Goal: Task Accomplishment & Management: Complete application form

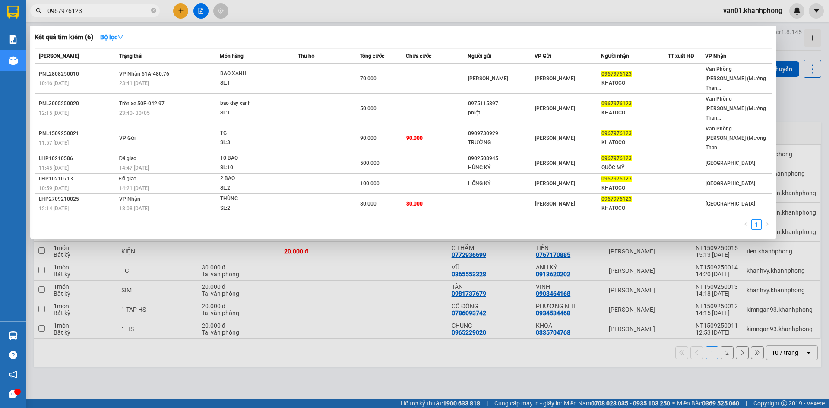
click at [358, 383] on div at bounding box center [414, 204] width 829 height 408
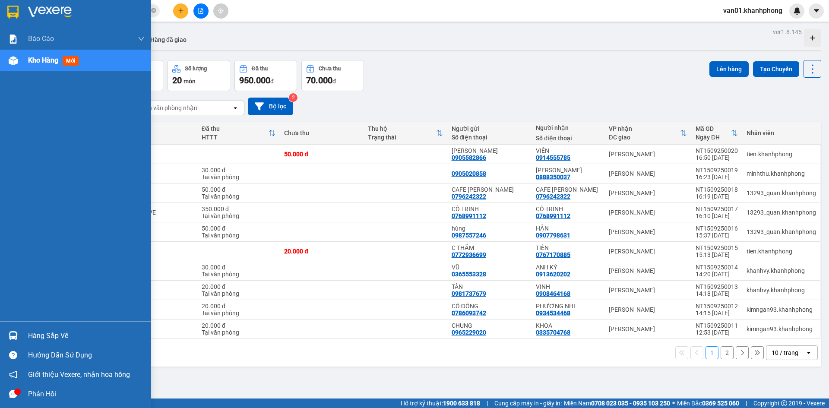
click at [42, 61] on span "Kho hàng" at bounding box center [43, 60] width 30 height 8
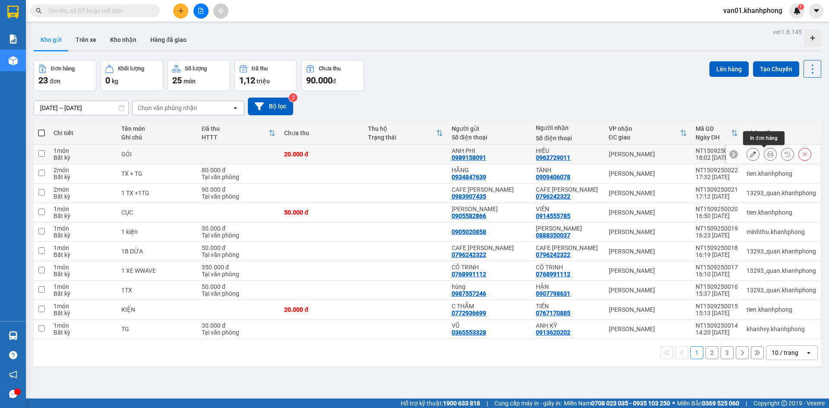
click at [767, 153] on icon at bounding box center [770, 154] width 6 height 6
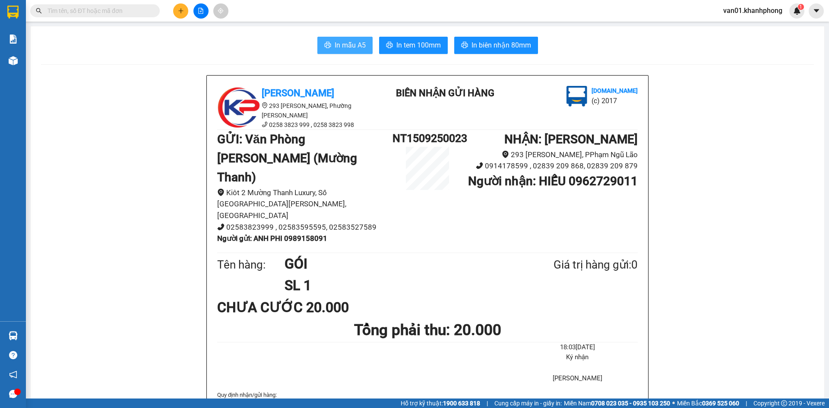
click at [347, 38] on button "In mẫu A5" at bounding box center [344, 45] width 55 height 17
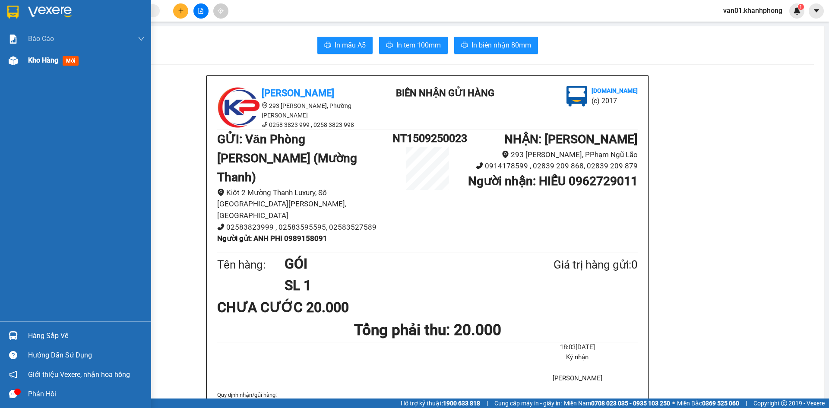
click at [42, 62] on span "Kho hàng" at bounding box center [43, 60] width 30 height 8
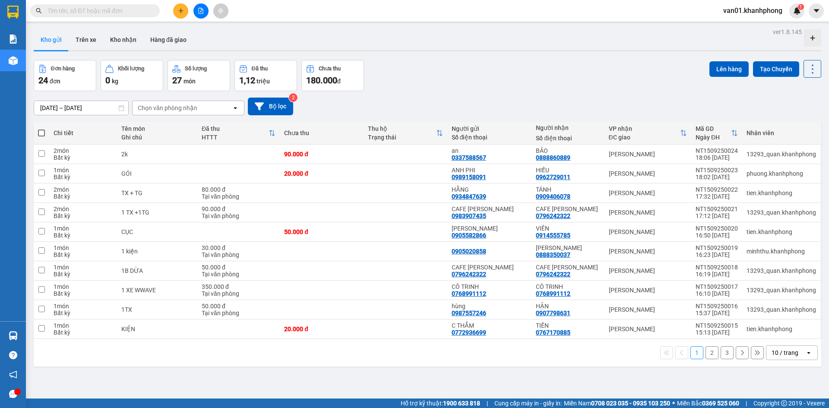
click at [487, 69] on div "Đơn hàng 24 đơn Khối lượng 0 kg Số lượng 27 món Đã thu 1,12 triệu Chưa thu 180.…" at bounding box center [427, 75] width 787 height 31
click at [767, 154] on icon at bounding box center [770, 154] width 6 height 6
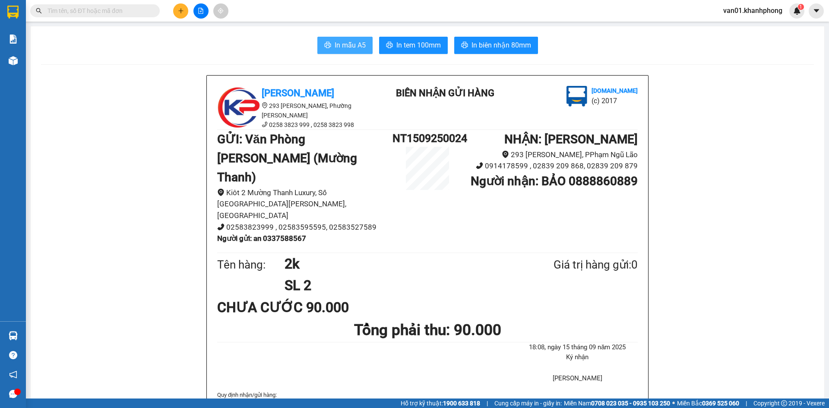
click at [355, 46] on span "In mẫu A5" at bounding box center [350, 45] width 31 height 11
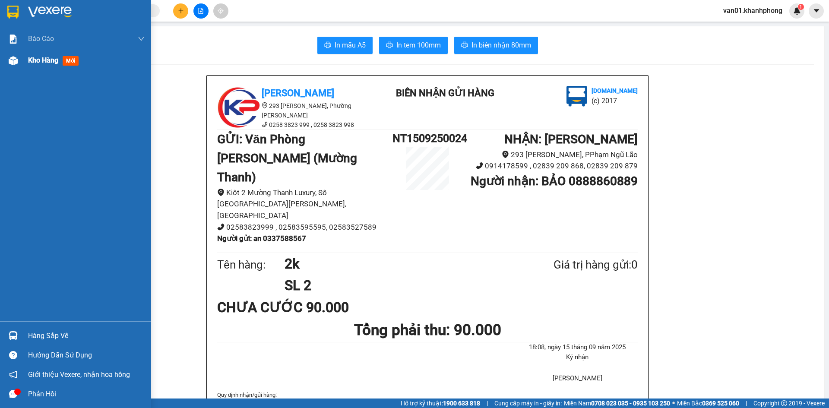
click at [41, 63] on span "Kho hàng" at bounding box center [43, 60] width 30 height 8
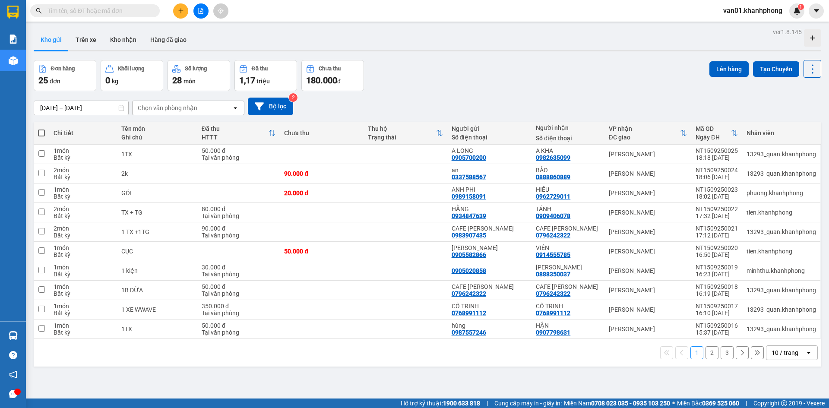
click at [584, 60] on div "ver 1.8.145 Kho gửi Trên xe Kho nhận Hàng đã giao Đơn hàng 25 đơn Khối lượng 0 …" at bounding box center [427, 230] width 794 height 408
click at [767, 157] on icon at bounding box center [770, 154] width 6 height 6
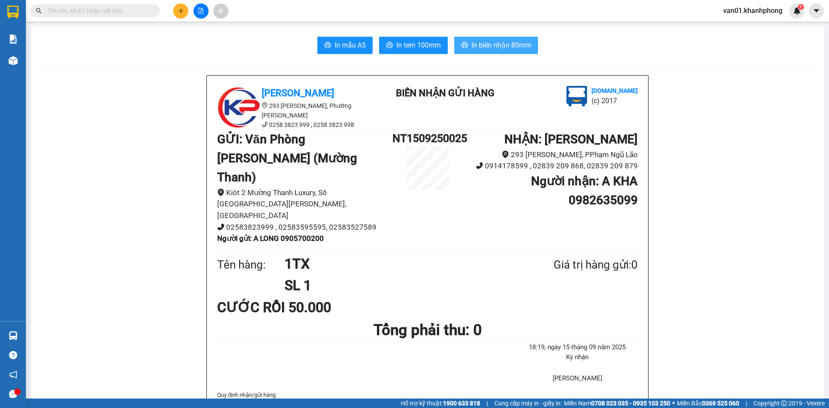
click at [502, 44] on span "In biên nhận 80mm" at bounding box center [501, 45] width 60 height 11
click at [345, 50] on span "In mẫu A5" at bounding box center [350, 45] width 31 height 11
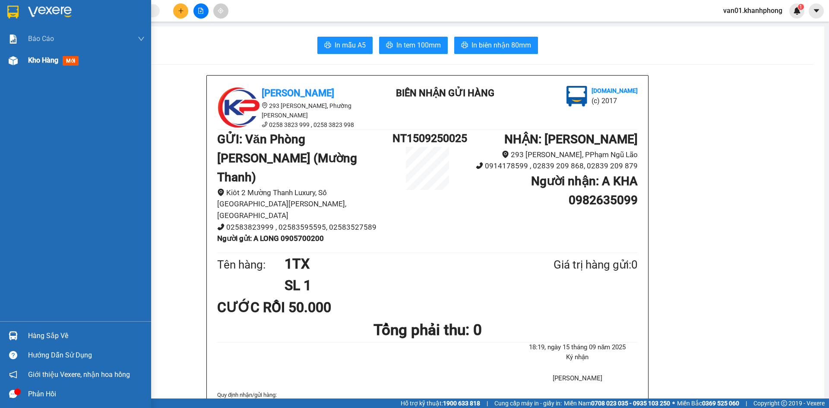
click at [14, 60] on img at bounding box center [13, 60] width 9 height 9
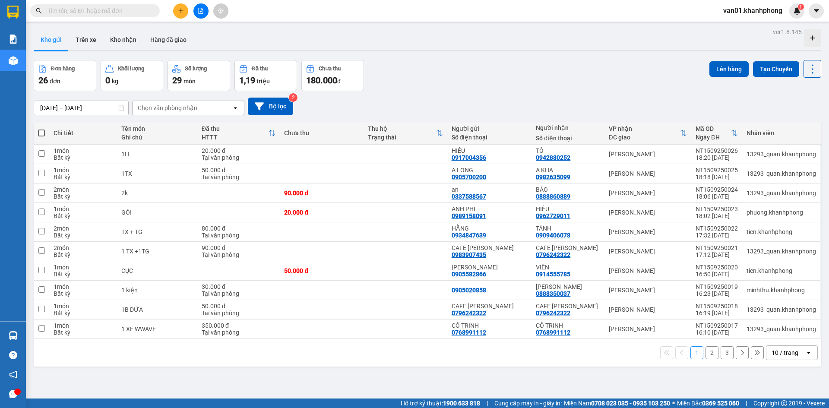
click at [546, 87] on div "Đơn hàng 26 đơn Khối lượng 0 kg Số lượng 29 món Đã thu 1,19 triệu Chưa thu 180.…" at bounding box center [427, 75] width 787 height 31
click at [767, 156] on icon at bounding box center [770, 154] width 6 height 6
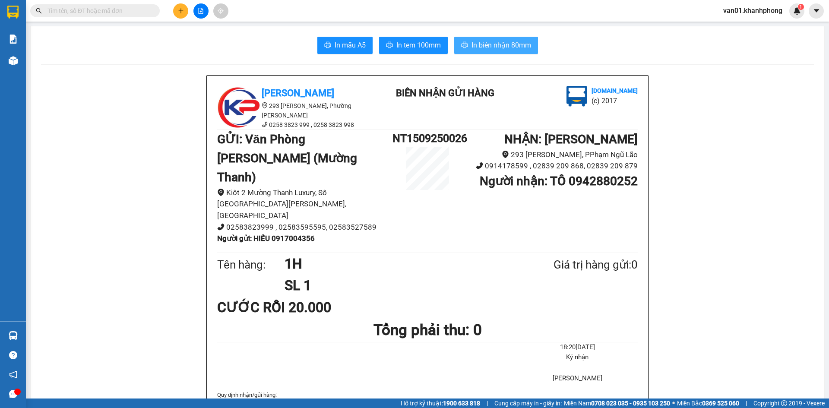
click at [516, 47] on span "In biên nhận 80mm" at bounding box center [501, 45] width 60 height 11
click at [344, 47] on span "In mẫu A5" at bounding box center [350, 45] width 31 height 11
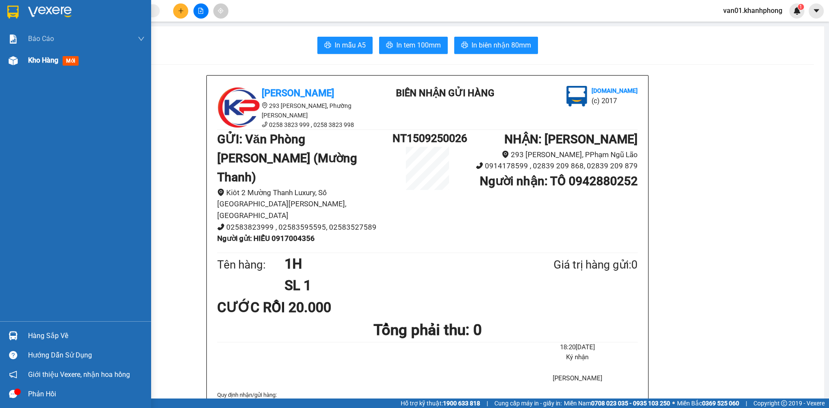
click at [48, 59] on span "Kho hàng" at bounding box center [43, 60] width 30 height 8
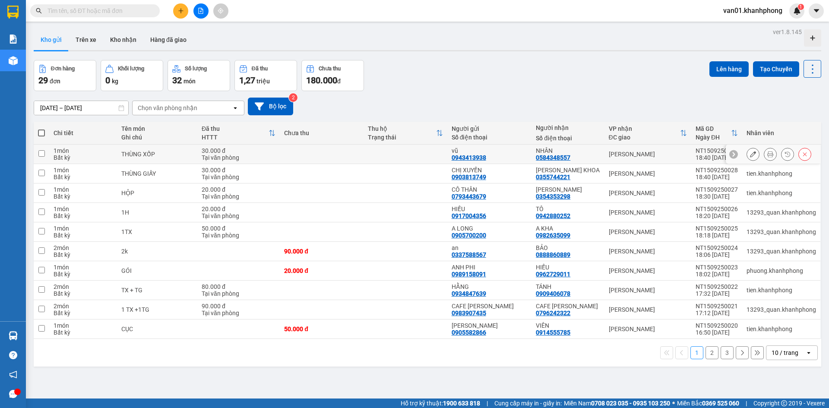
click at [764, 153] on button at bounding box center [770, 154] width 12 height 15
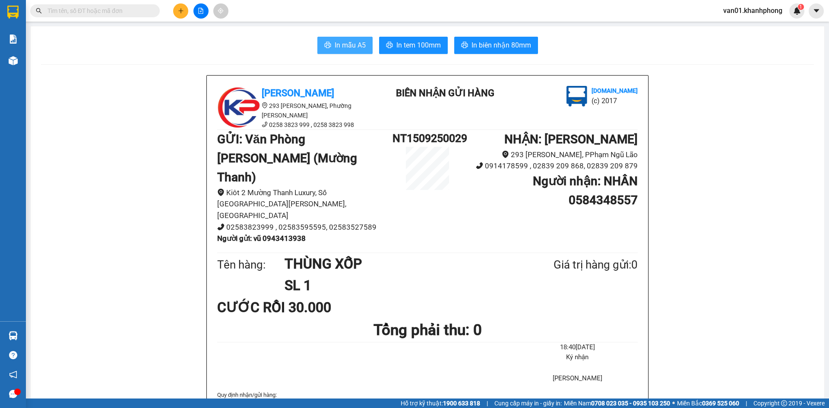
click at [339, 44] on span "In mẫu A5" at bounding box center [350, 45] width 31 height 11
click at [179, 16] on button at bounding box center [180, 10] width 15 height 15
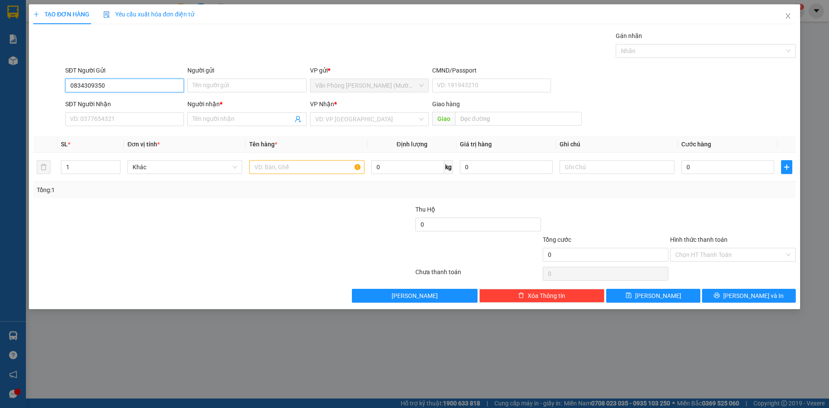
click at [83, 83] on input "0834309350" at bounding box center [124, 86] width 119 height 14
click at [93, 83] on input "0834309350" at bounding box center [124, 86] width 119 height 14
click at [104, 85] on input "0834309350" at bounding box center [124, 86] width 119 height 14
type input "0834309350"
click at [237, 85] on input "Người gửi" at bounding box center [246, 86] width 119 height 14
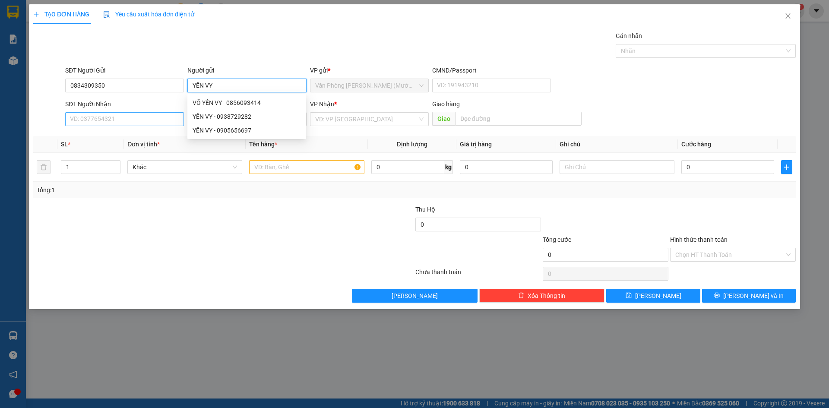
type input "YẾN VY"
click at [111, 120] on input "SĐT Người Nhận" at bounding box center [124, 119] width 119 height 14
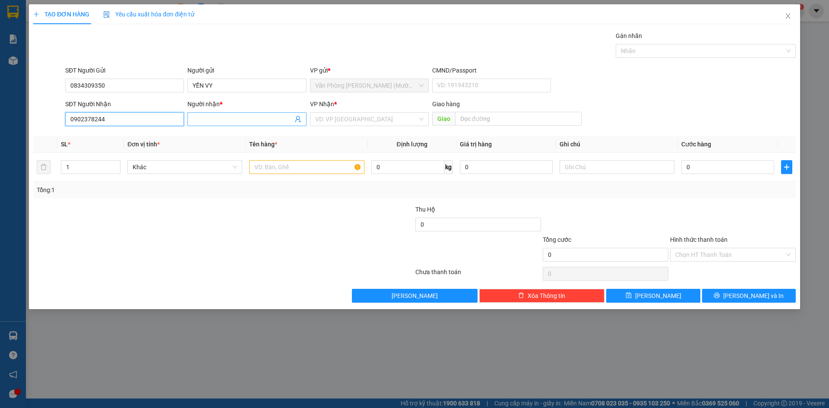
type input "0902378244"
click at [246, 120] on input "Người nhận *" at bounding box center [243, 118] width 100 height 9
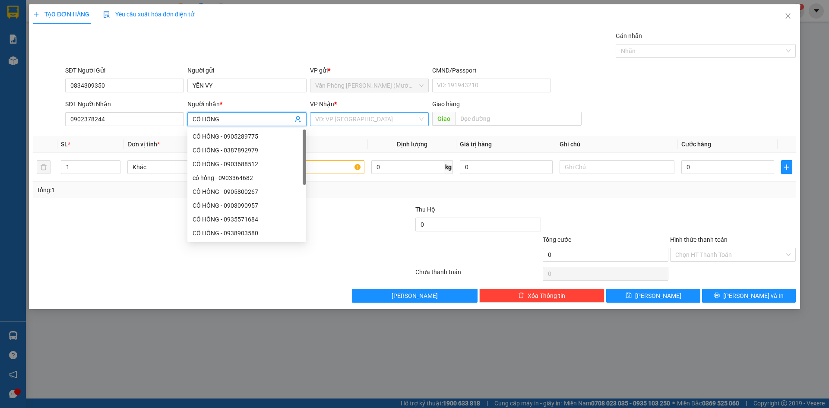
type input "CÔ HỒNG"
click at [341, 117] on input "search" at bounding box center [366, 119] width 102 height 13
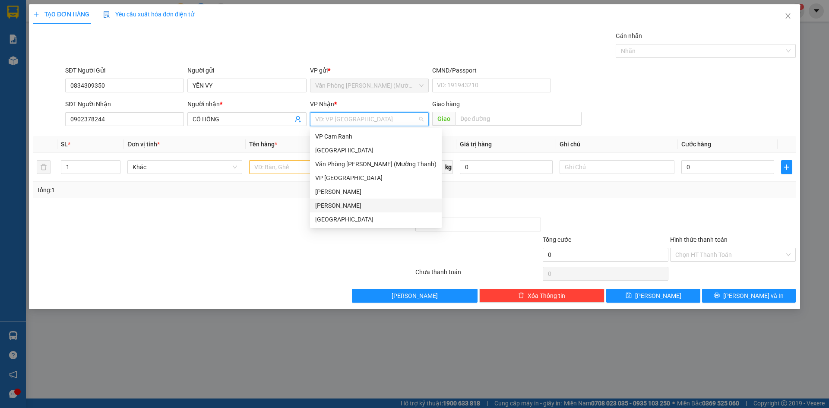
click at [344, 208] on div "[PERSON_NAME]" at bounding box center [375, 205] width 121 height 9
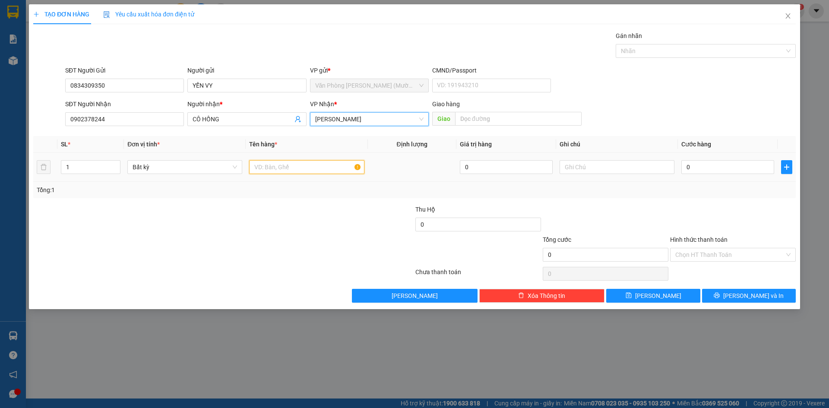
click at [297, 170] on input "text" at bounding box center [306, 167] width 115 height 14
type input "1"
click at [739, 171] on input "0" at bounding box center [727, 167] width 93 height 14
type input "6"
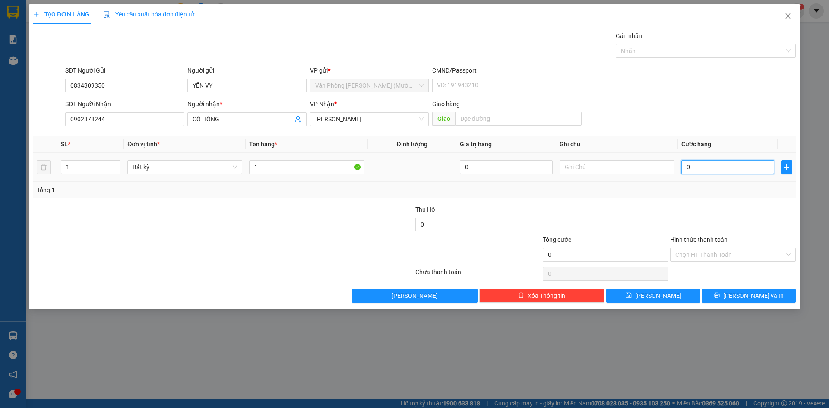
type input "6"
type input "60"
type input "60.000"
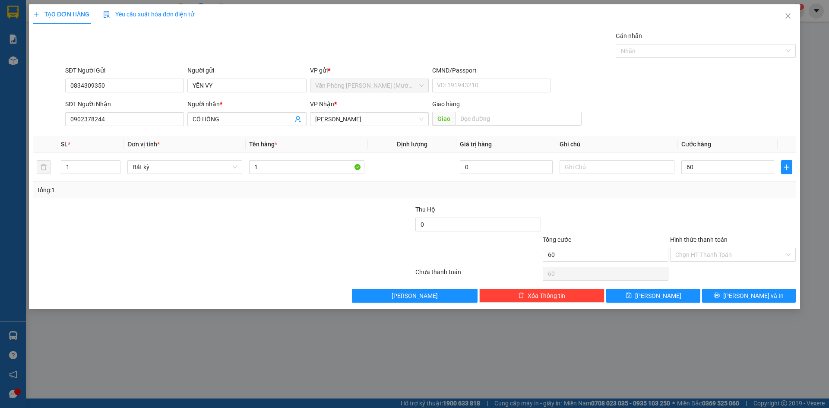
type input "60.000"
click at [725, 199] on div "Transit Pickup Surcharge Ids Transit Deliver Surcharge Ids Transit Deliver Surc…" at bounding box center [414, 166] width 762 height 271
click at [296, 170] on input "1" at bounding box center [306, 167] width 115 height 14
type input "1TX"
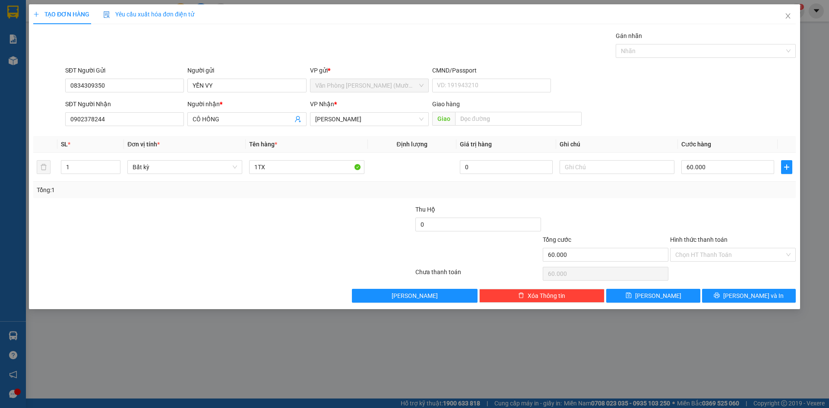
click at [318, 240] on div at bounding box center [350, 250] width 127 height 30
click at [694, 256] on input "Hình thức thanh toán" at bounding box center [729, 254] width 109 height 13
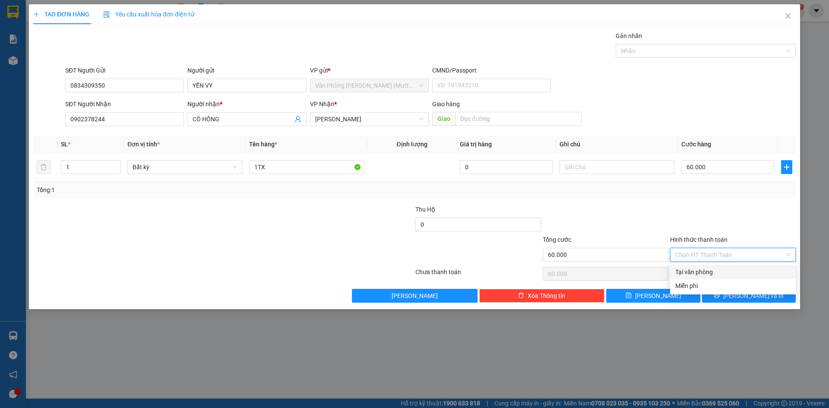
click at [691, 274] on div "Tại văn phòng" at bounding box center [732, 271] width 115 height 9
type input "0"
click at [730, 295] on button "Lưu và In" at bounding box center [749, 296] width 94 height 14
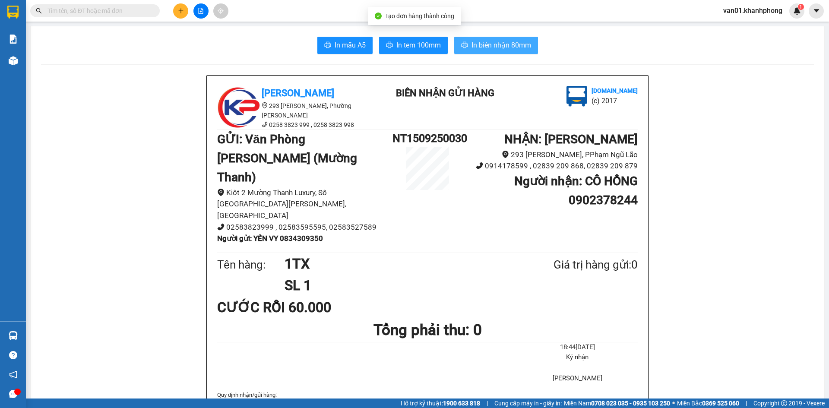
click at [483, 42] on span "In biên nhận 80mm" at bounding box center [501, 45] width 60 height 11
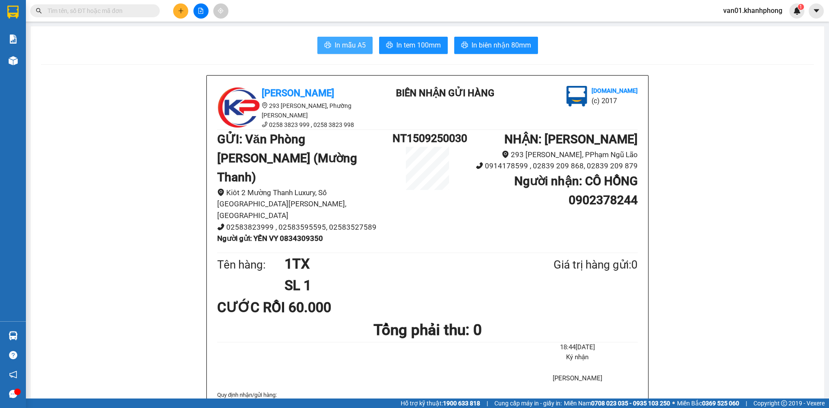
click at [341, 46] on span "In mẫu A5" at bounding box center [350, 45] width 31 height 11
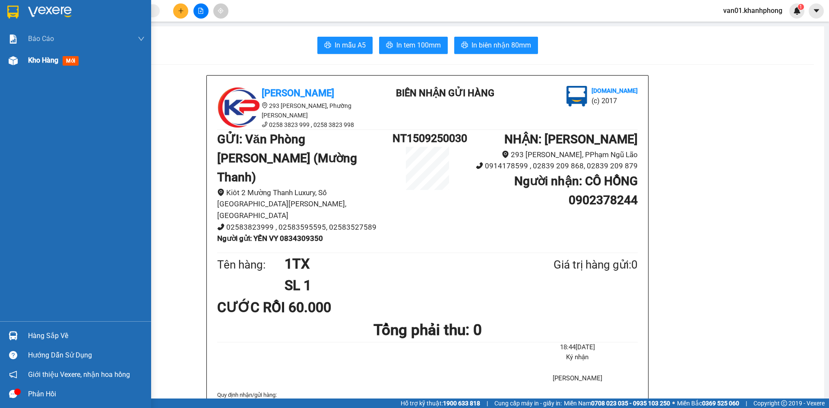
click at [16, 62] on img at bounding box center [13, 60] width 9 height 9
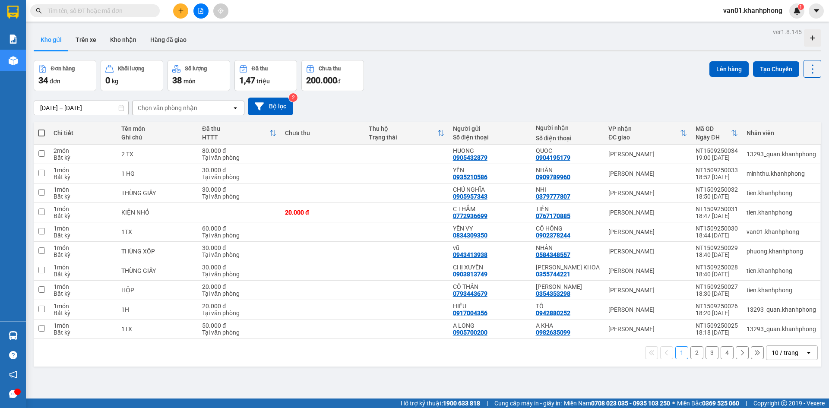
click at [584, 73] on div "Đơn hàng 34 đơn Khối lượng 0 kg Số lượng 38 món Đã thu 1,47 triệu Chưa thu 200.…" at bounding box center [427, 75] width 787 height 31
click at [764, 155] on button at bounding box center [770, 154] width 12 height 15
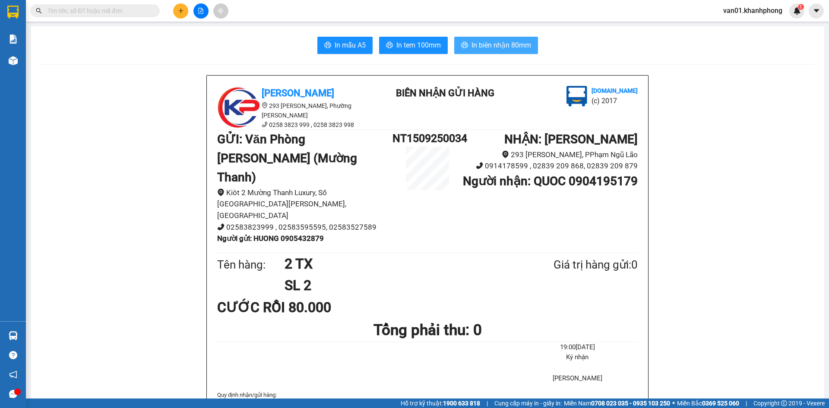
click at [498, 44] on span "In biên nhận 80mm" at bounding box center [501, 45] width 60 height 11
click at [346, 47] on span "In mẫu A5" at bounding box center [350, 45] width 31 height 11
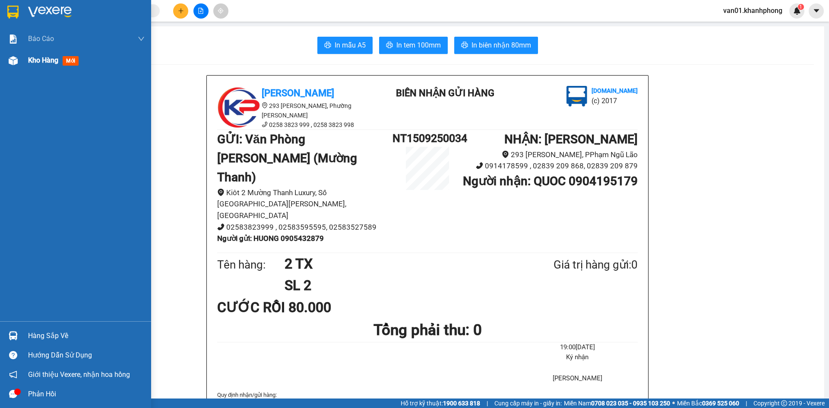
click at [14, 58] on img at bounding box center [13, 60] width 9 height 9
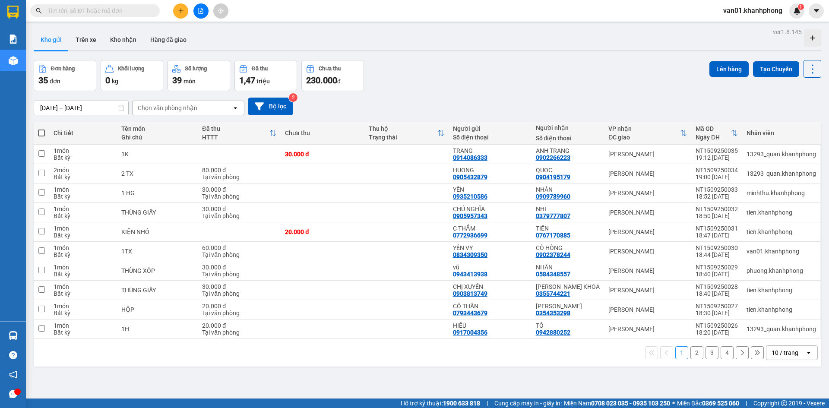
click at [511, 75] on div "Đơn hàng 35 đơn Khối lượng 0 kg Số lượng 39 món Đã thu 1,47 triệu Chưa thu 230.…" at bounding box center [427, 75] width 787 height 31
click at [767, 155] on icon at bounding box center [770, 154] width 6 height 6
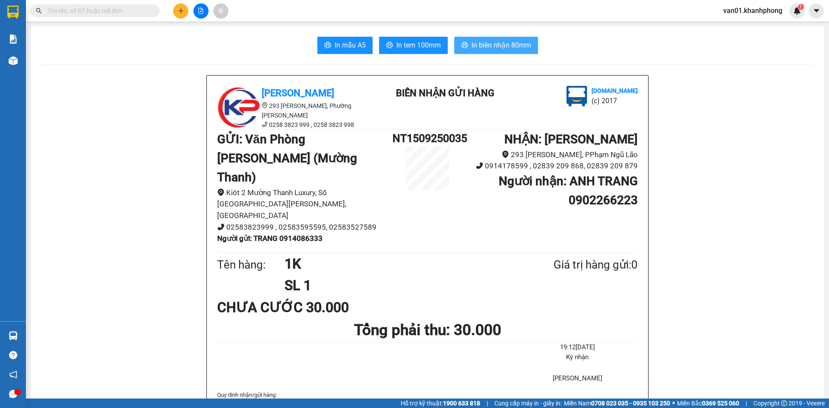
click at [500, 42] on span "In biên nhận 80mm" at bounding box center [501, 45] width 60 height 11
click at [351, 42] on span "In mẫu A5" at bounding box center [350, 45] width 31 height 11
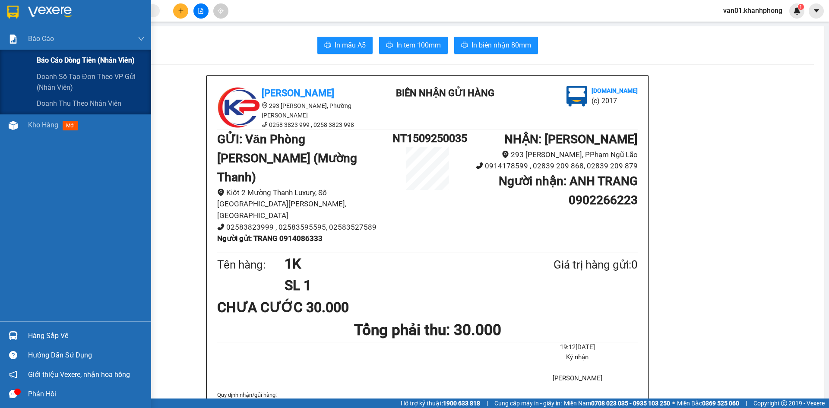
click at [56, 60] on span "Báo cáo dòng tiền (nhân viên)" at bounding box center [86, 60] width 98 height 11
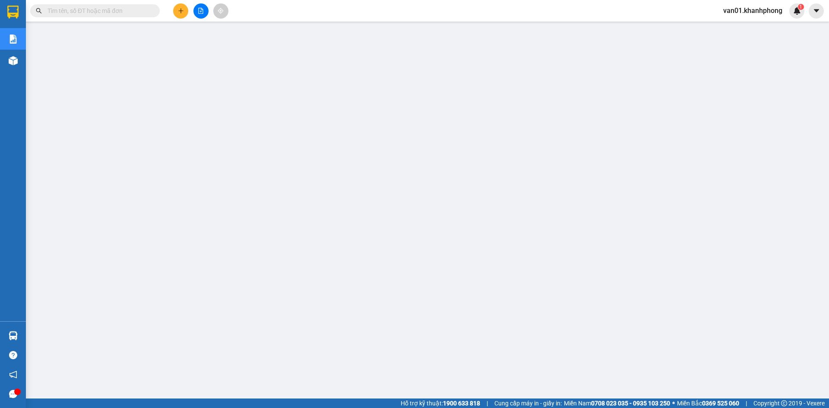
click at [179, 14] on button at bounding box center [180, 10] width 15 height 15
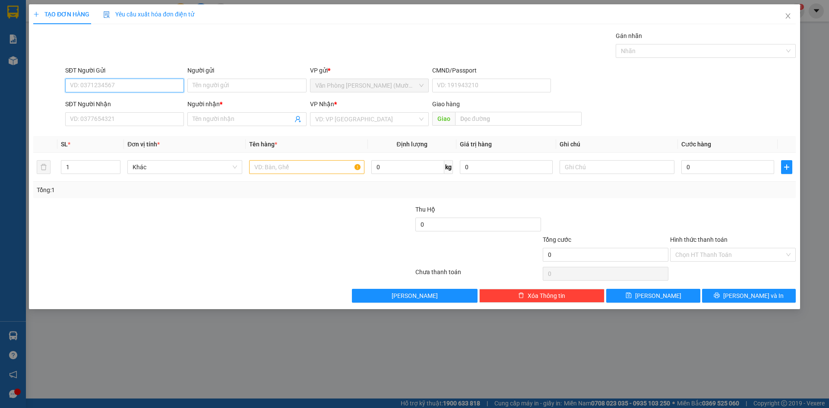
click at [136, 90] on input "SĐT Người Gửi" at bounding box center [124, 86] width 119 height 14
type input "0935105781"
click at [139, 105] on div "0935105781 - trương công luân" at bounding box center [124, 102] width 108 height 9
type input "trương công luân"
type input "0935105781"
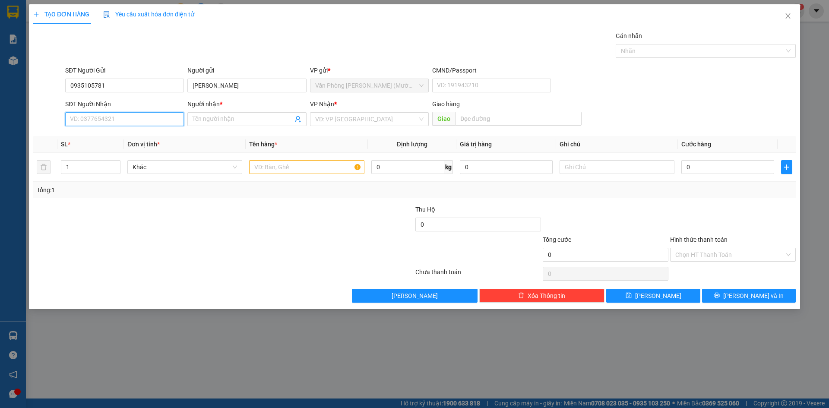
click at [132, 123] on input "SĐT Người Nhận" at bounding box center [124, 119] width 119 height 14
click at [138, 154] on div "0934043079 - TRẦN THẾ MẪN" at bounding box center [124, 149] width 108 height 9
type input "0934043079"
type input "TRẦN THẾ MẪN"
click at [309, 171] on input "text" at bounding box center [306, 167] width 115 height 14
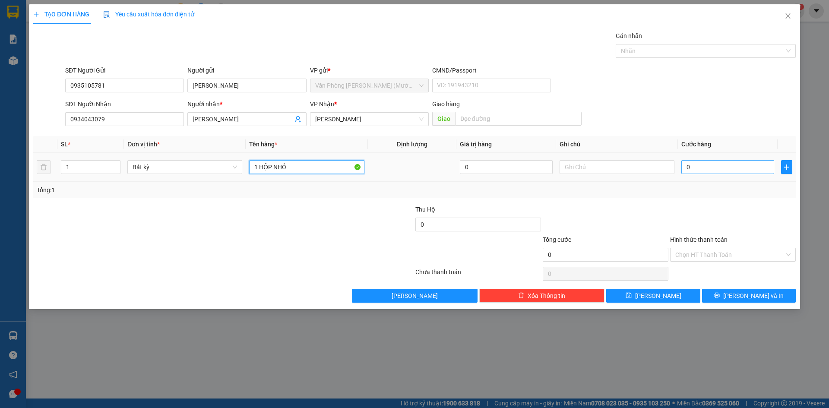
type input "1 HỘP NHỎ"
click at [702, 170] on input "0" at bounding box center [727, 167] width 93 height 14
type input "2"
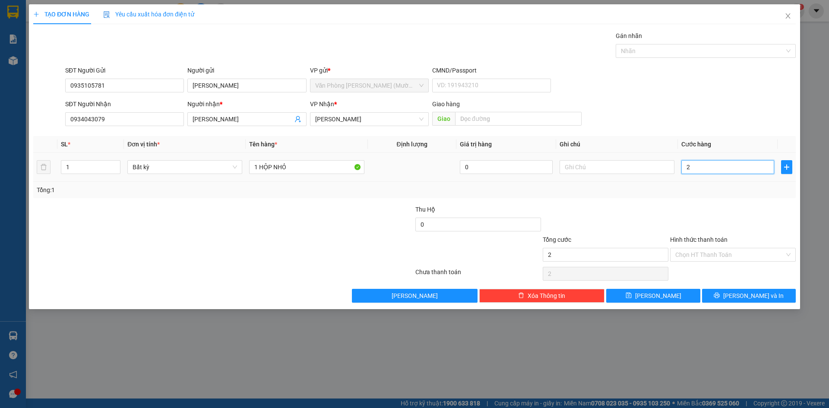
type input "20"
click at [700, 210] on div at bounding box center [732, 220] width 127 height 30
click at [723, 296] on button "Lưu và In" at bounding box center [749, 296] width 94 height 14
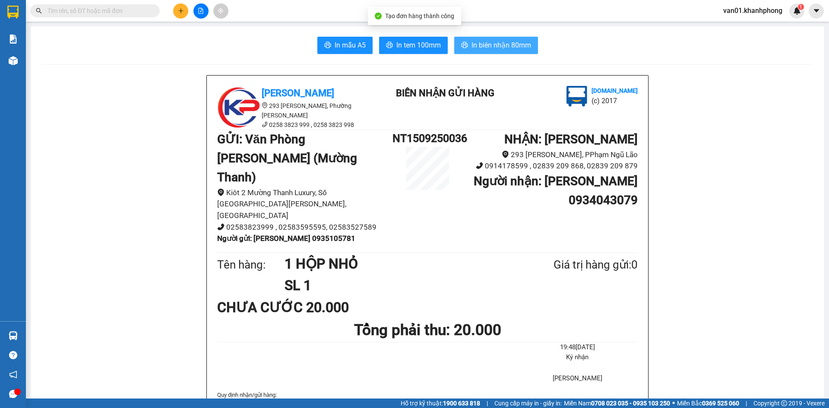
click at [476, 44] on span "In biên nhận 80mm" at bounding box center [501, 45] width 60 height 11
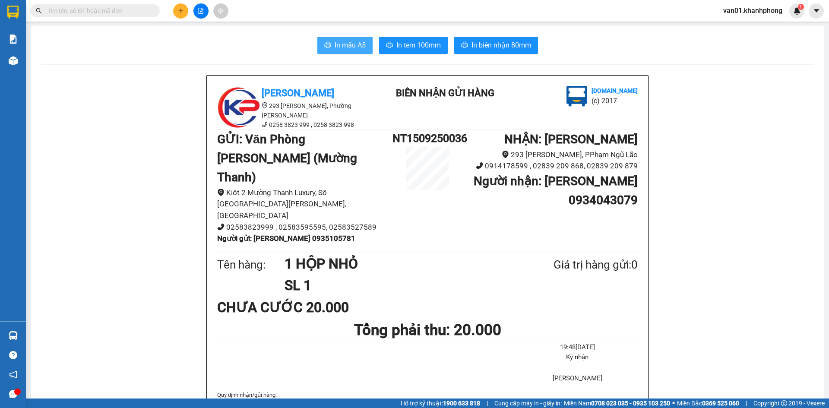
click at [340, 41] on span "In mẫu A5" at bounding box center [350, 45] width 31 height 11
